Goal: Transaction & Acquisition: Purchase product/service

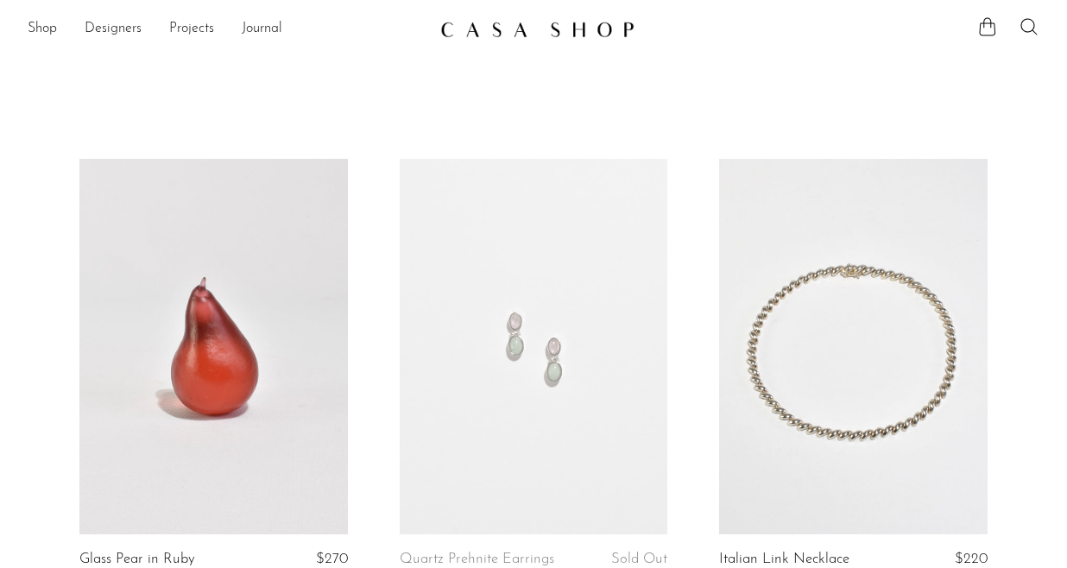
click at [575, 26] on img at bounding box center [537, 29] width 194 height 17
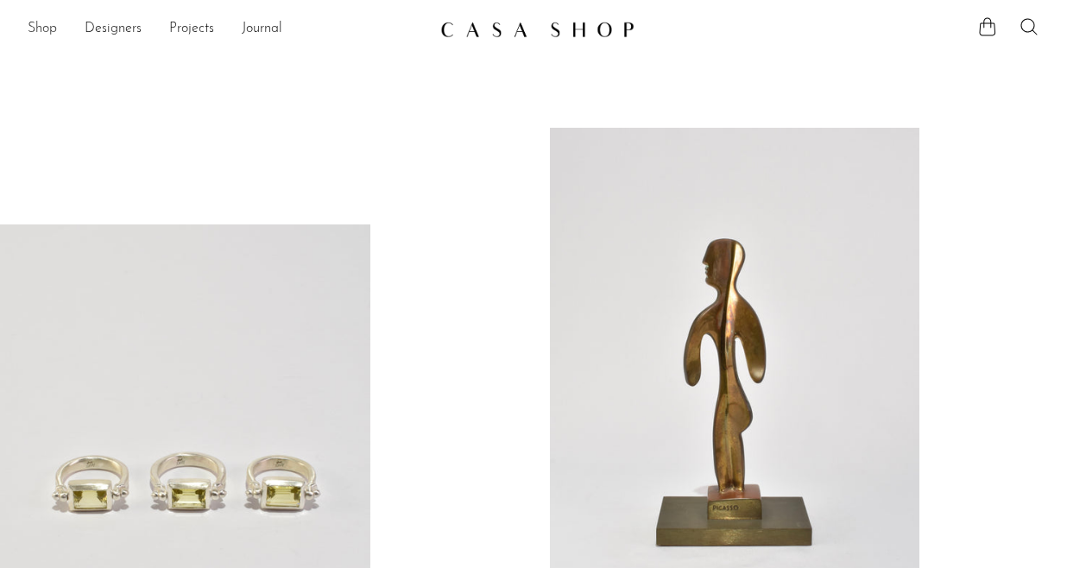
click at [45, 31] on link "Shop" at bounding box center [42, 29] width 29 height 22
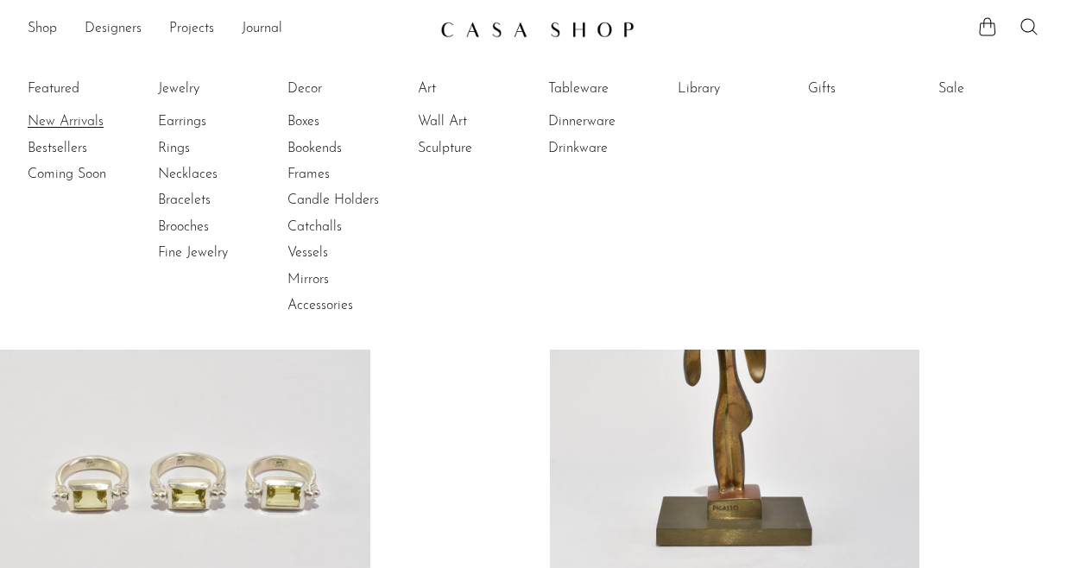
click at [59, 120] on link "New Arrivals" at bounding box center [92, 121] width 129 height 19
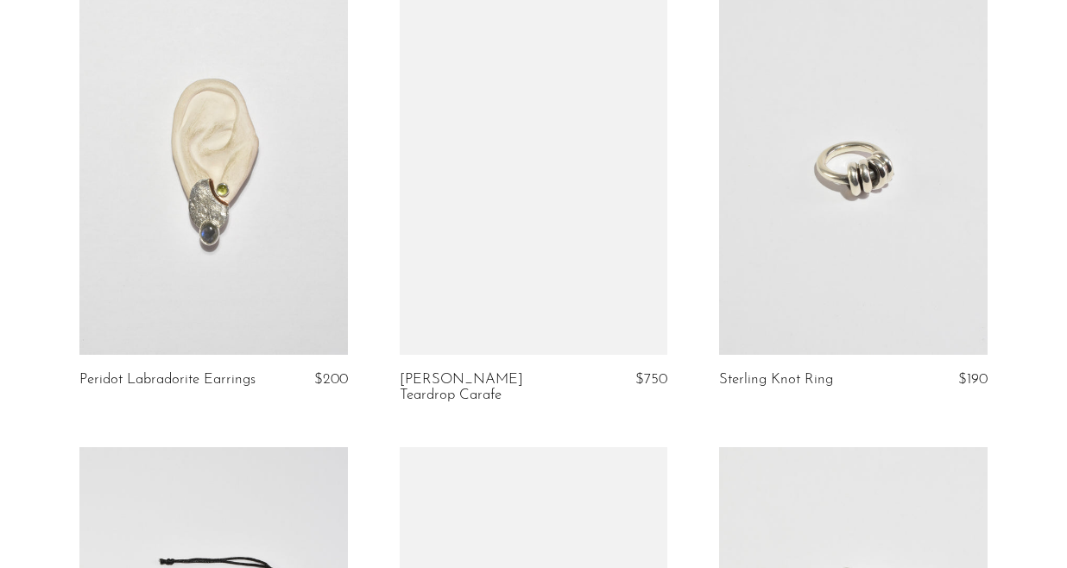
scroll to position [4464, 0]
